Goal: Transaction & Acquisition: Book appointment/travel/reservation

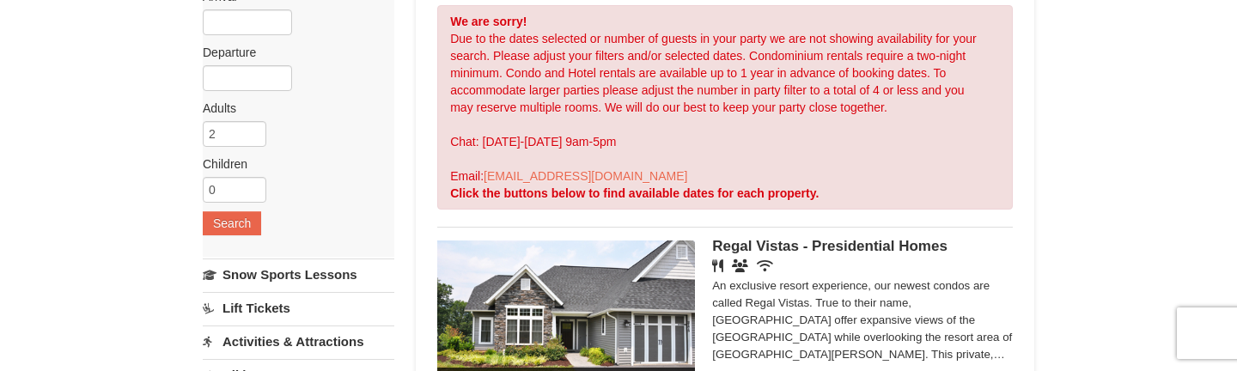
scroll to position [160, 0]
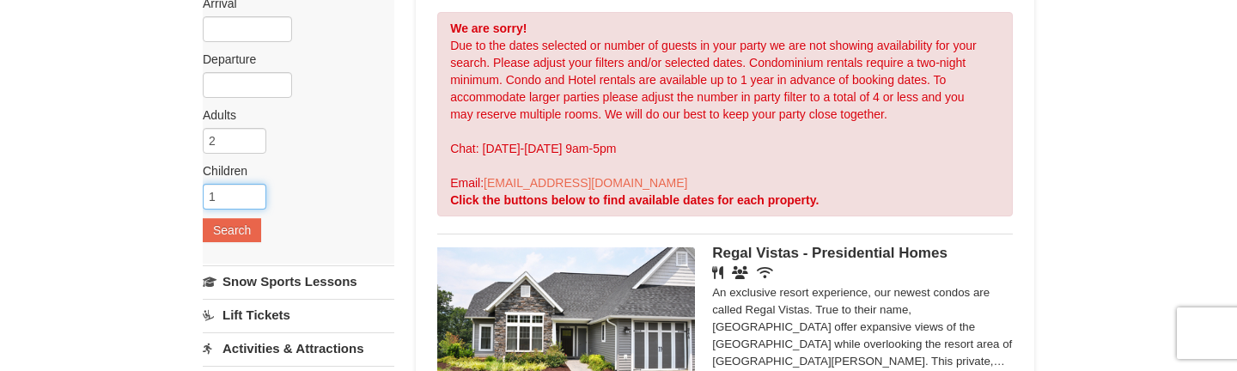
click at [251, 190] on input "1" at bounding box center [235, 197] width 64 height 26
click at [255, 194] on input "2" at bounding box center [235, 197] width 64 height 26
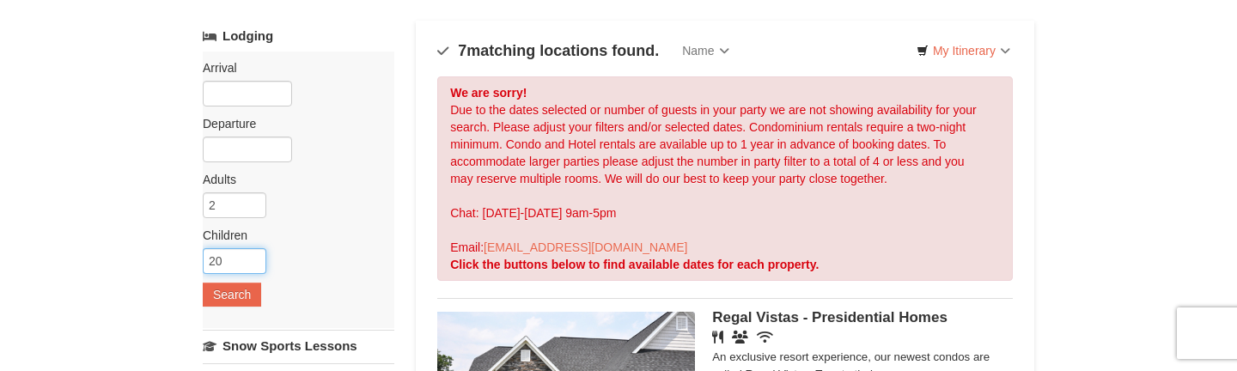
type input "21"
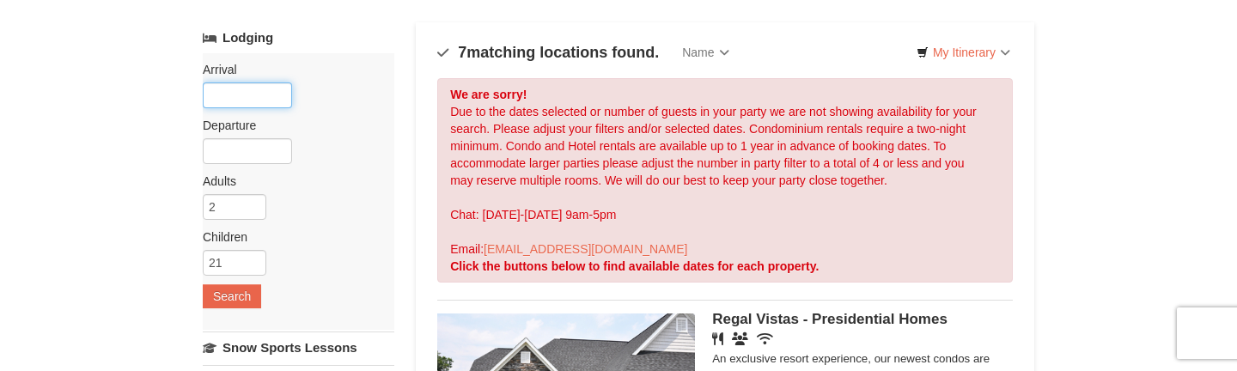
click at [255, 104] on input "text" at bounding box center [247, 95] width 89 height 26
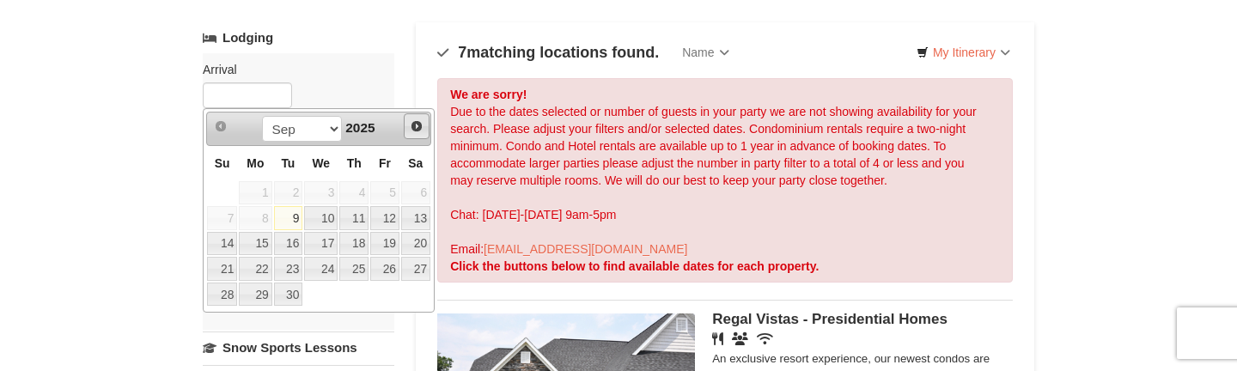
click at [416, 131] on span "Next" at bounding box center [417, 126] width 14 height 14
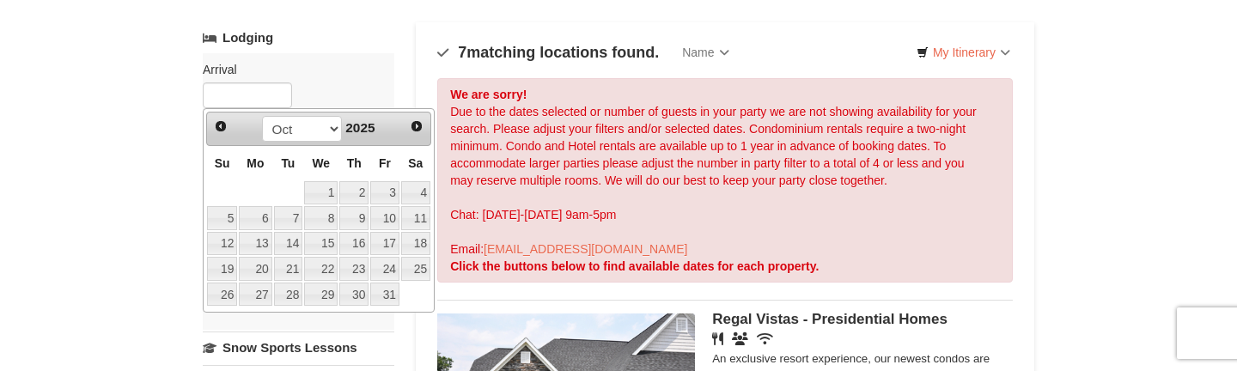
click at [416, 131] on span "Next" at bounding box center [417, 126] width 14 height 14
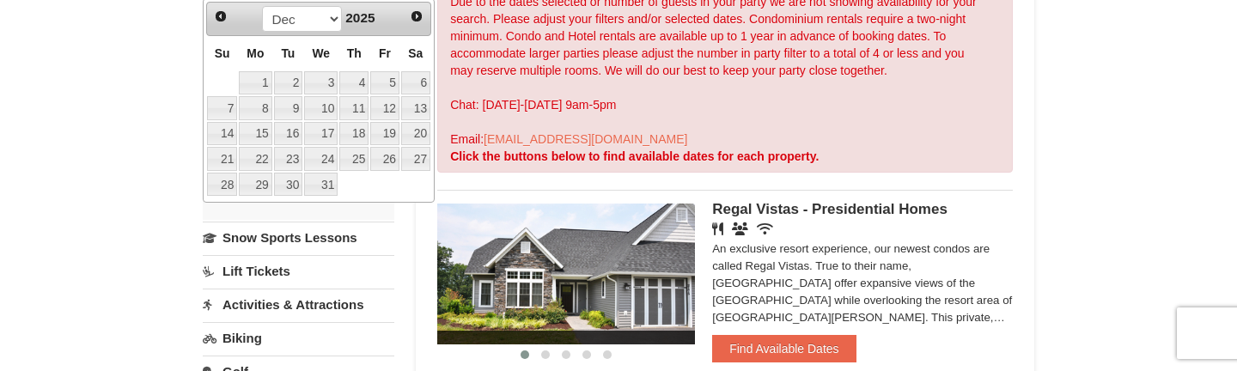
scroll to position [204, 0]
click at [392, 157] on link "26" at bounding box center [384, 158] width 29 height 24
type input "12/26/2025"
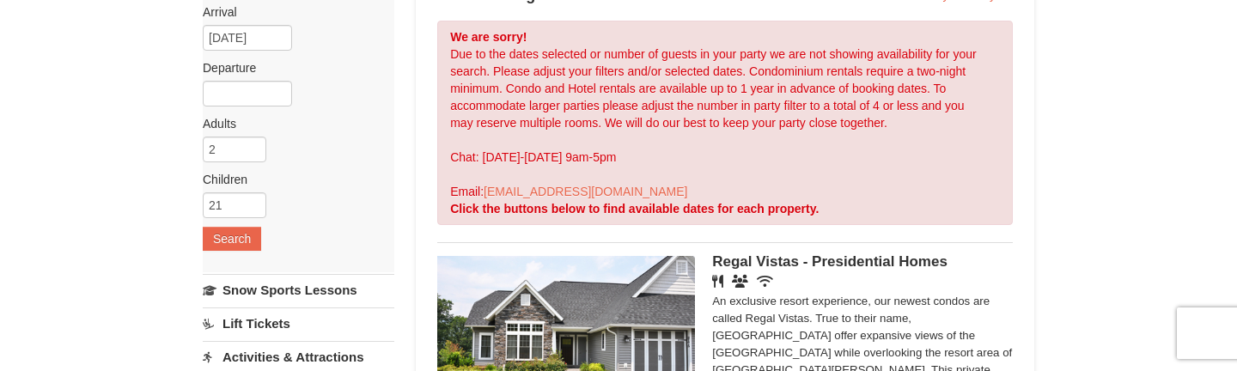
scroll to position [149, 0]
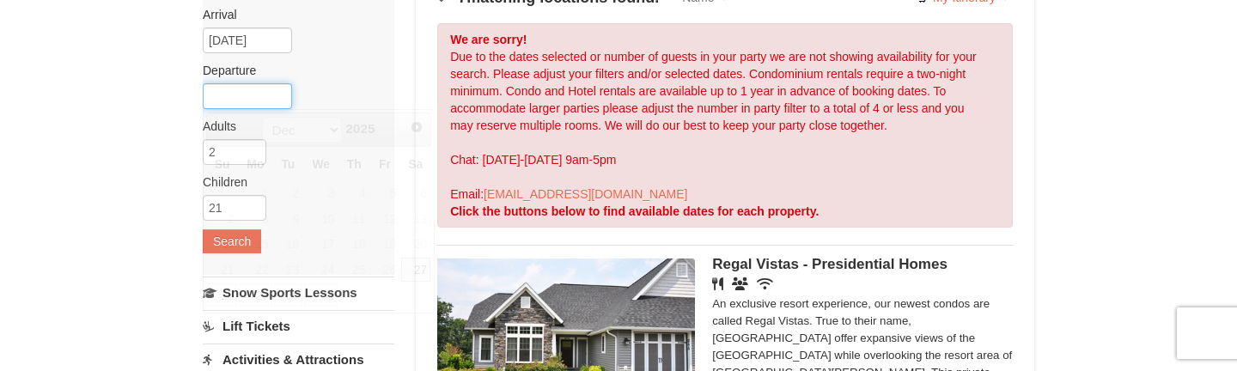
click at [260, 101] on input "text" at bounding box center [247, 96] width 89 height 26
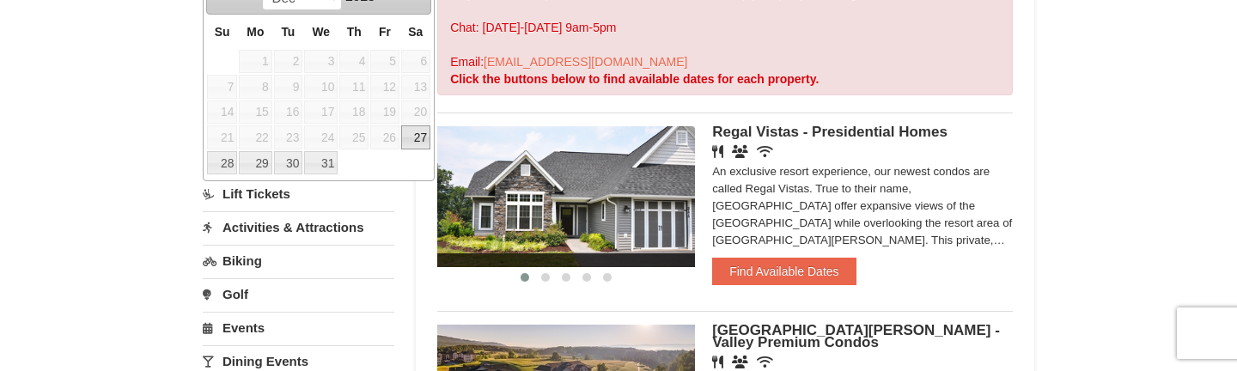
scroll to position [301, 0]
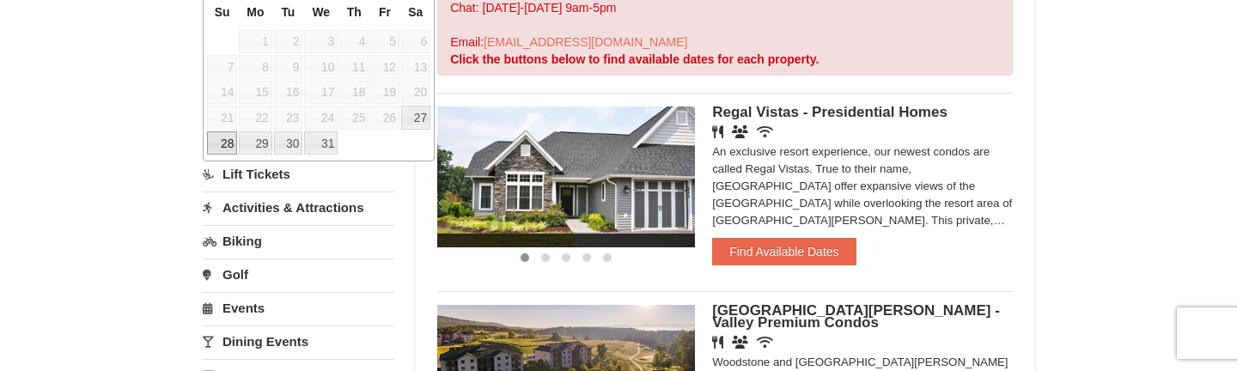
click at [224, 142] on link "28" at bounding box center [222, 143] width 30 height 24
type input "12/28/2025"
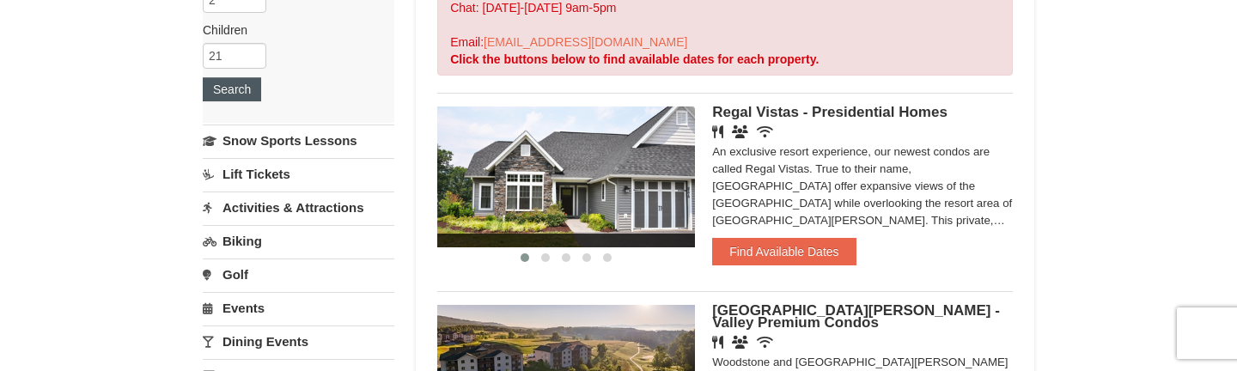
click at [236, 96] on button "Search" at bounding box center [232, 89] width 58 height 24
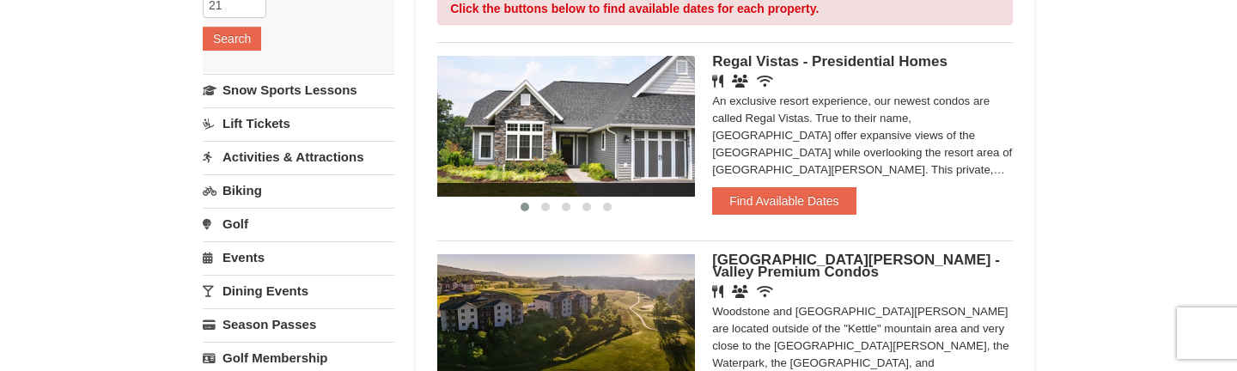
scroll to position [355, 0]
